Goal: Find specific page/section: Find specific page/section

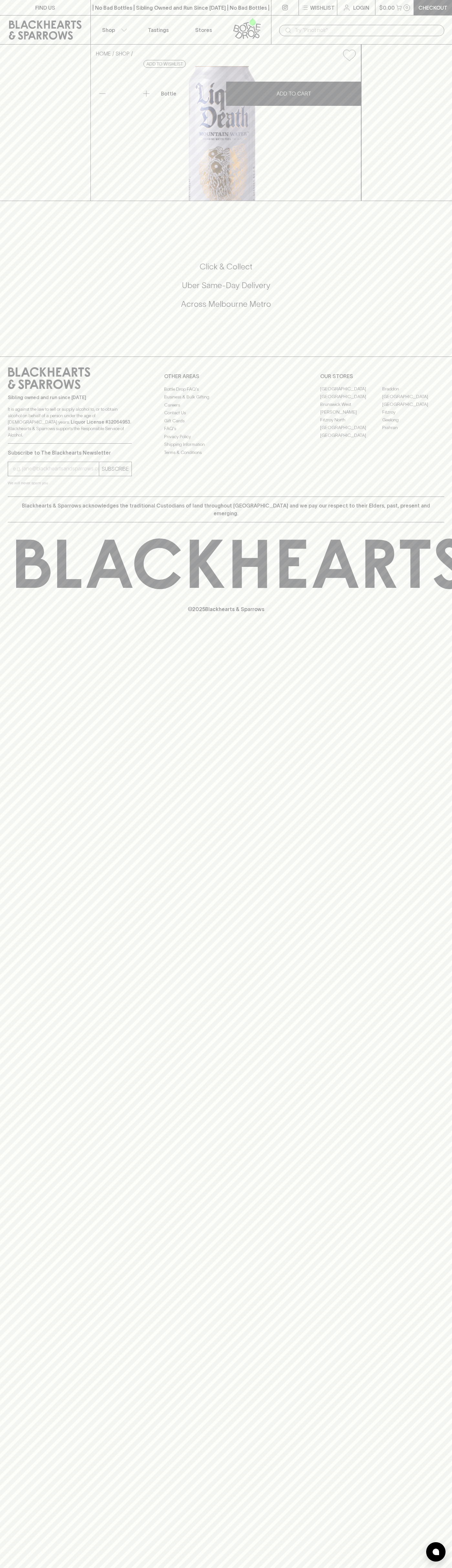
click at [219, 24] on link "Stores" at bounding box center [203, 29] width 45 height 29
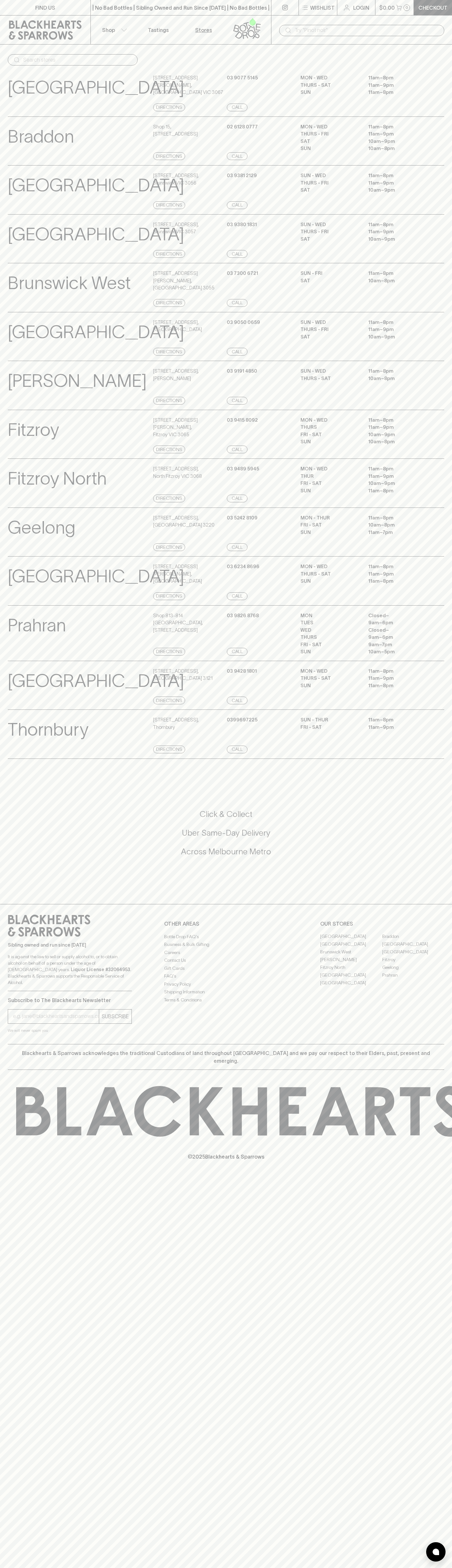
click at [451, 350] on div "[GEOGRAPHIC_DATA] Store Details [STREET_ADDRESS][GEOGRAPHIC_DATA] [PHONE_NUMBER…" at bounding box center [226, 337] width 452 height 49
click at [308, 1567] on html "FIND US | No Bad Bottles | Sibling Owned and Run Since [DATE] | No Bad Bottles …" at bounding box center [226, 784] width 452 height 1568
click at [23, 346] on p "[GEOGRAPHIC_DATA]" at bounding box center [96, 332] width 176 height 27
